Goal: Task Accomplishment & Management: Use online tool/utility

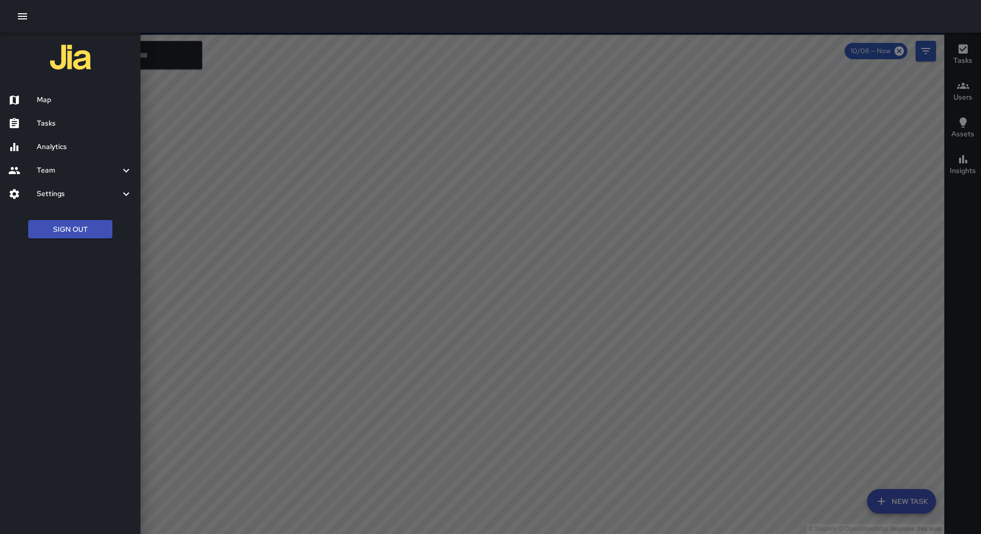
click at [53, 123] on h6 "Tasks" at bounding box center [85, 123] width 96 height 11
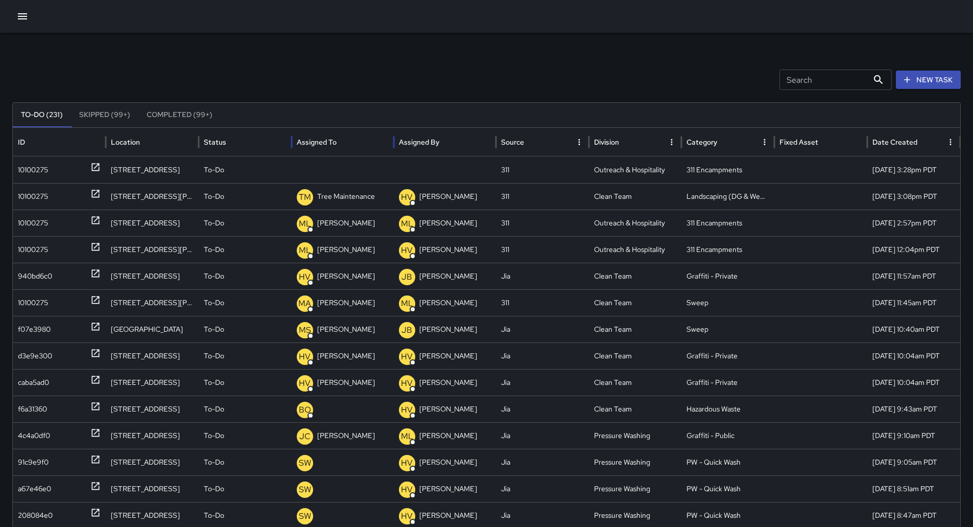
click at [369, 142] on div "Assigned To" at bounding box center [343, 142] width 92 height 28
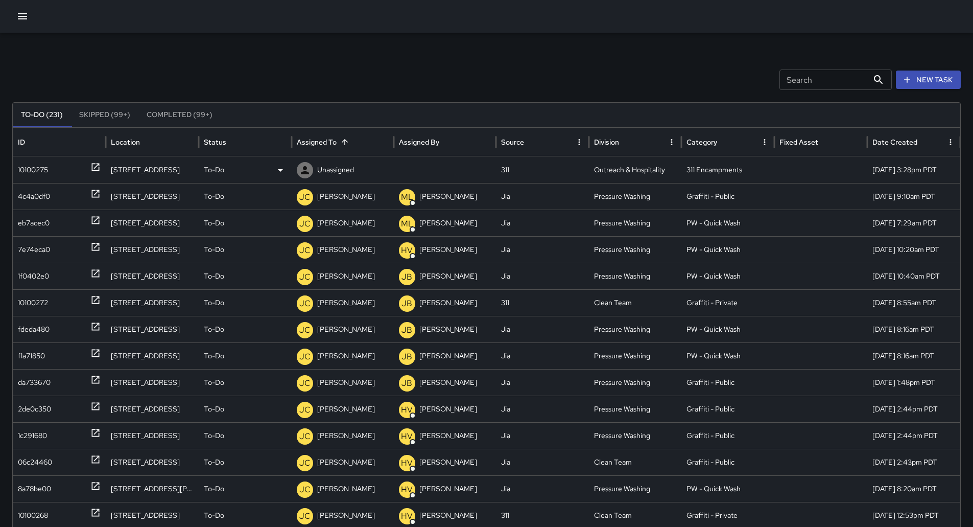
click at [75, 166] on div "10100275" at bounding box center [59, 170] width 83 height 26
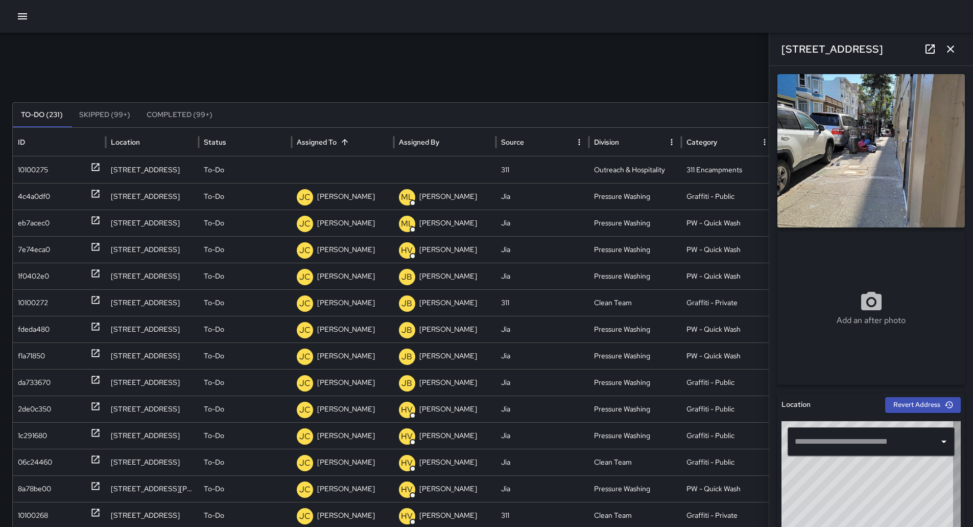
type input "**********"
click at [325, 170] on p "Unassigned" at bounding box center [335, 170] width 37 height 26
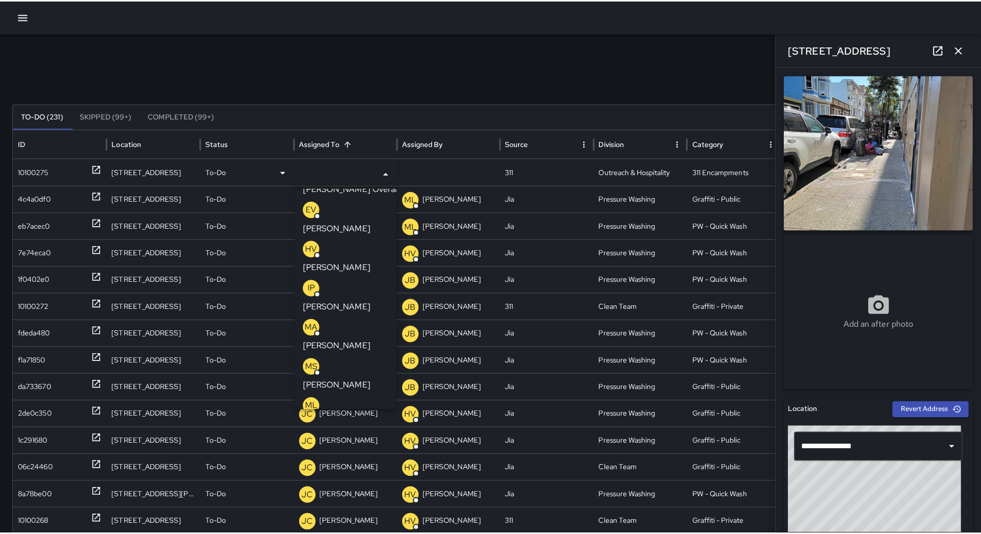
scroll to position [102, 0]
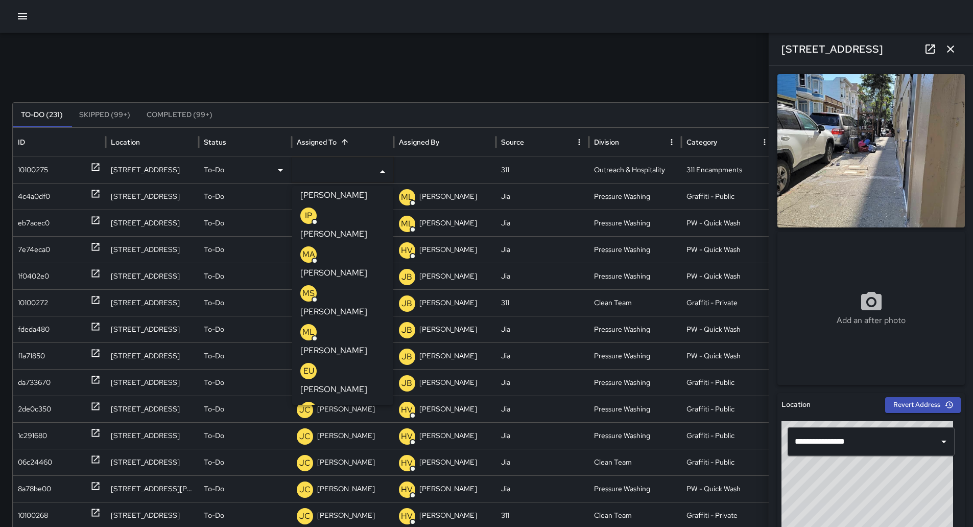
click at [349, 344] on p "[PERSON_NAME]" at bounding box center [333, 350] width 67 height 12
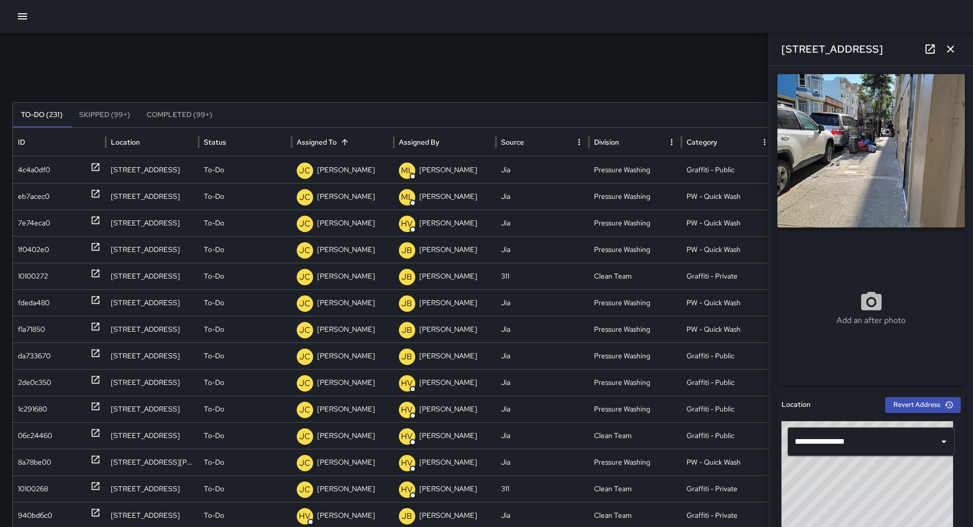
click at [21, 14] on icon "button" at bounding box center [22, 16] width 9 height 6
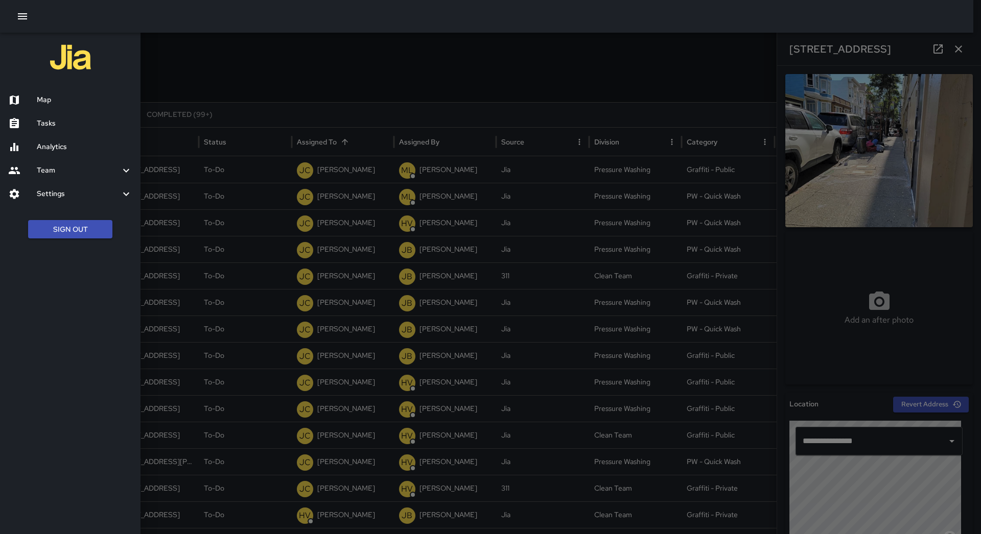
click at [62, 98] on h6 "Map" at bounding box center [85, 99] width 96 height 11
